Goal: Navigation & Orientation: Understand site structure

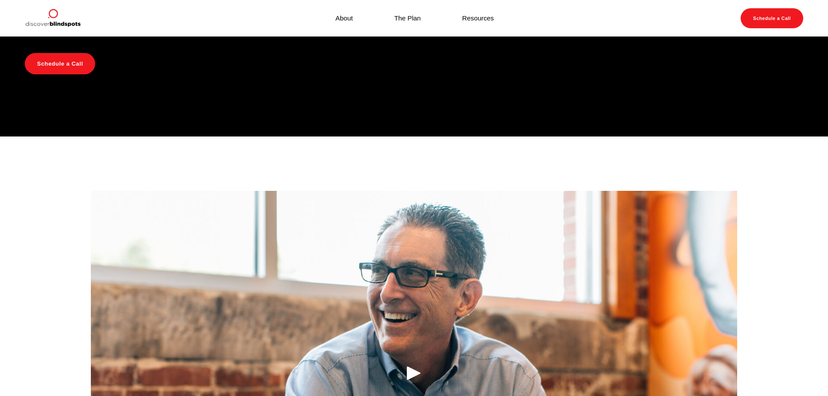
scroll to position [903, 0]
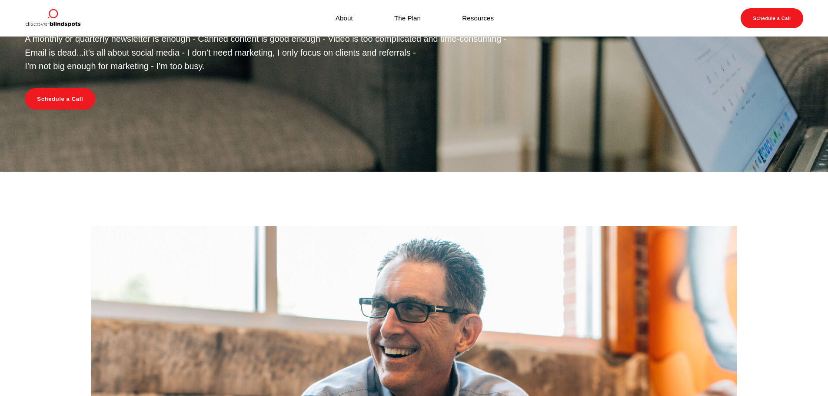
click at [347, 18] on link "About" at bounding box center [343, 18] width 17 height 12
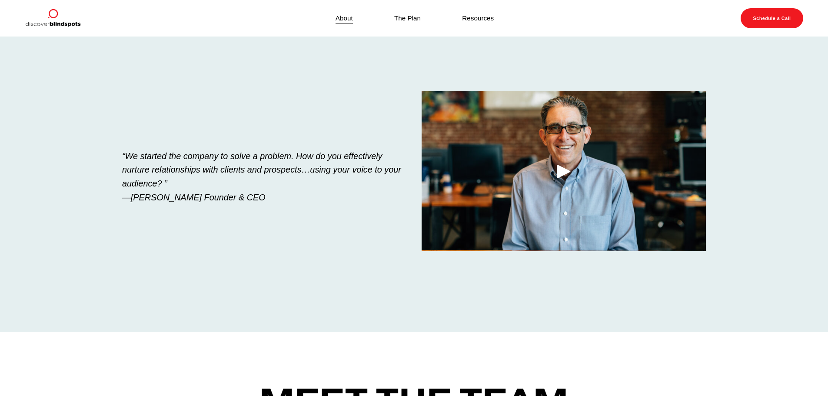
click at [405, 17] on link "The Plan" at bounding box center [407, 18] width 27 height 12
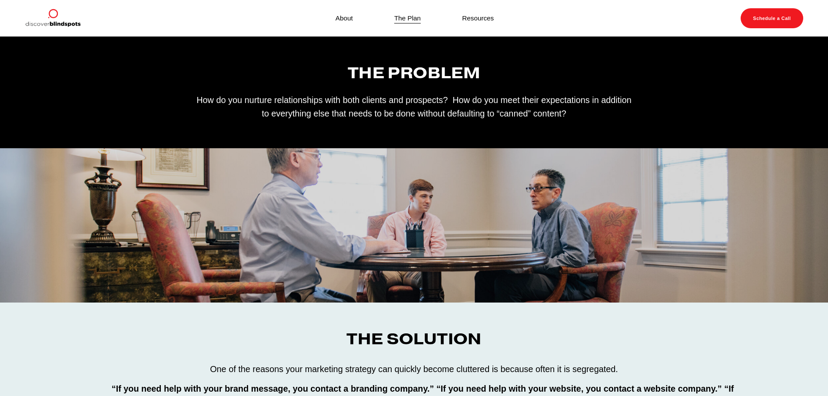
click at [478, 17] on link "Resources" at bounding box center [478, 18] width 32 height 12
